Goal: Information Seeking & Learning: Learn about a topic

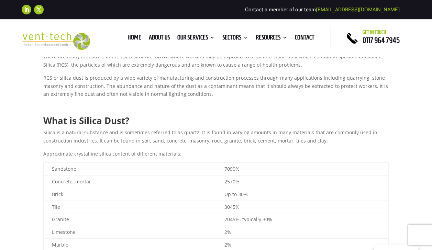
scroll to position [73, 0]
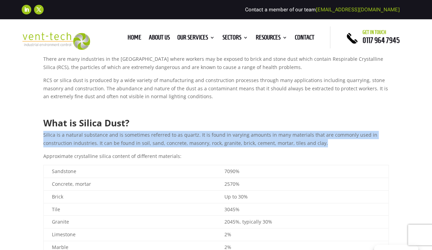
drag, startPoint x: 320, startPoint y: 144, endPoint x: 44, endPoint y: 137, distance: 275.7
click at [44, 137] on p "Silica is a natural substance and is sometimes referred to as quartz. It is fou…" at bounding box center [216, 141] width 346 height 21
drag, startPoint x: 44, startPoint y: 137, endPoint x: 55, endPoint y: 142, distance: 12.3
copy p "Silica is a natural substance and is sometimes referred to as quartz. It is fou…"
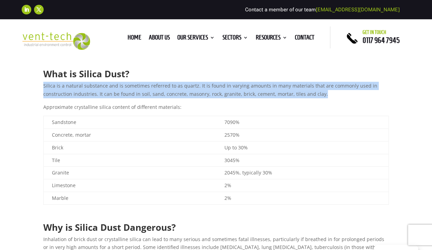
scroll to position [125, 0]
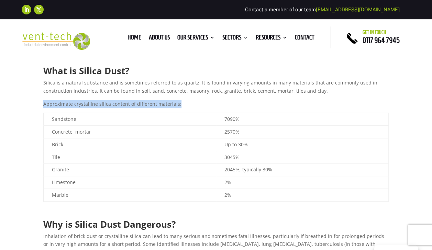
drag, startPoint x: 182, startPoint y: 104, endPoint x: 44, endPoint y: 103, distance: 138.1
click at [44, 103] on p "Approximate crystalline silica content of different materials:" at bounding box center [216, 106] width 346 height 13
drag, startPoint x: 44, startPoint y: 103, endPoint x: 54, endPoint y: 104, distance: 10.0
copy p "Approximate crystalline silica content of different materials:"
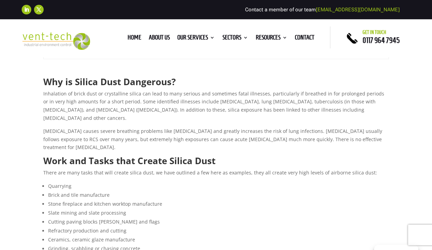
scroll to position [222, 0]
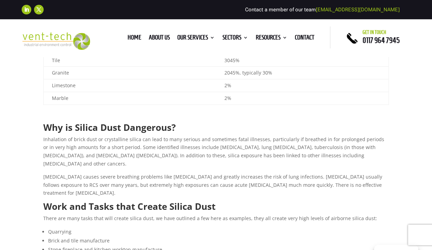
click at [325, 176] on p "[MEDICAL_DATA] causes severe breathing problems like [MEDICAL_DATA] and greatly…" at bounding box center [216, 187] width 346 height 29
click at [335, 176] on p "[MEDICAL_DATA] causes severe breathing problems like [MEDICAL_DATA] and greatly…" at bounding box center [216, 187] width 346 height 29
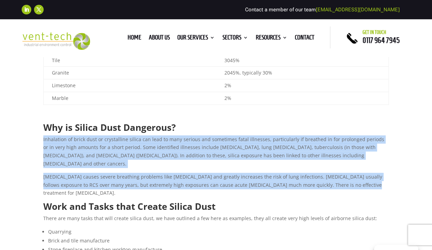
drag, startPoint x: 324, startPoint y: 173, endPoint x: 41, endPoint y: 138, distance: 285.3
click at [41, 138] on div "Silica, Brick and Stone Dust Risks and Safe Extraction by [PERSON_NAME] | [DATE…" at bounding box center [216, 237] width 432 height 918
drag, startPoint x: 41, startPoint y: 138, endPoint x: 58, endPoint y: 142, distance: 17.6
copy div "Inhalation of brick dust or crystalline silica can lead to many serious and som…"
